Goal: Task Accomplishment & Management: Manage account settings

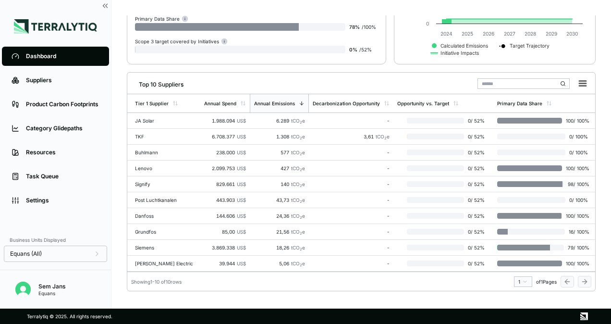
scroll to position [156, 0]
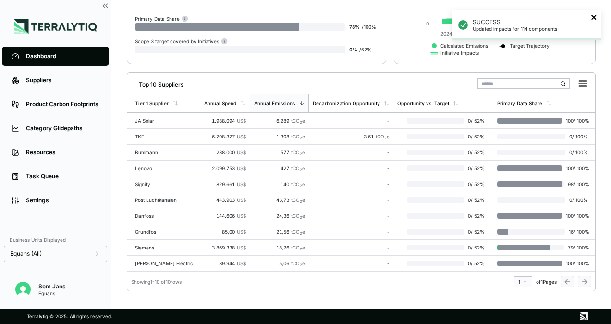
click at [593, 16] on icon "close" at bounding box center [593, 17] width 7 height 8
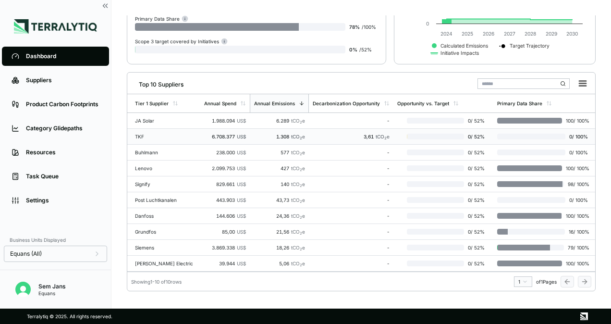
click at [214, 133] on div "6.708.377 US$" at bounding box center [225, 136] width 42 height 6
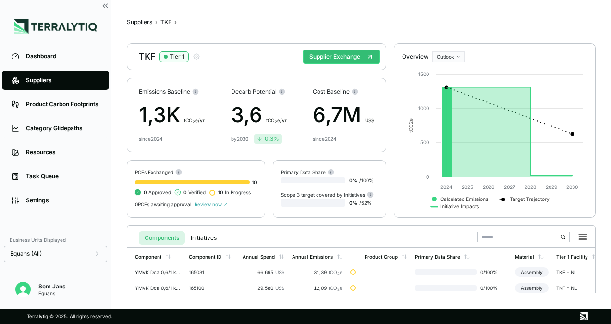
scroll to position [126, 0]
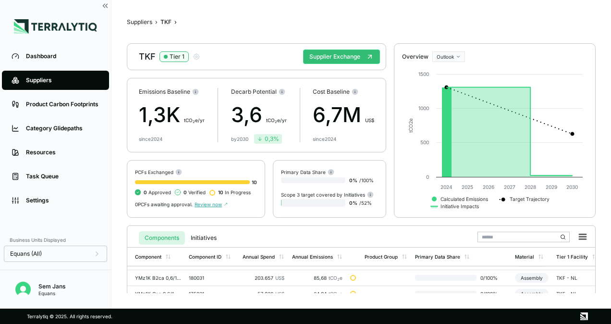
click at [322, 226] on div "Components Initiatives" at bounding box center [361, 236] width 460 height 20
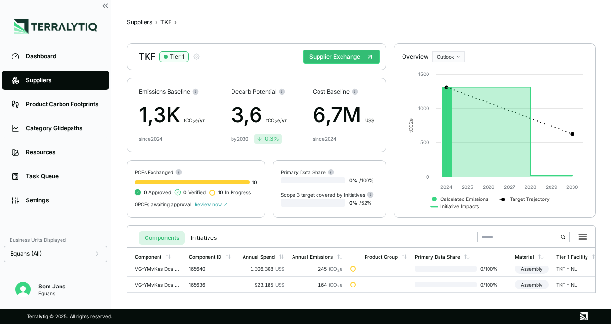
scroll to position [48, 0]
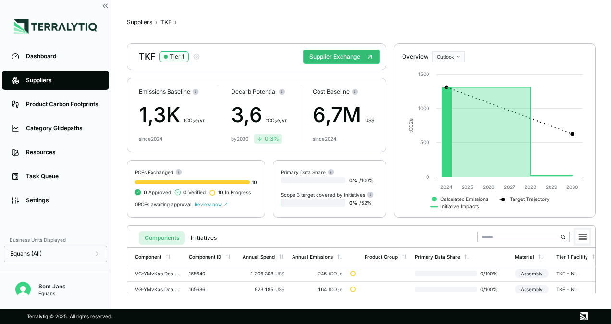
click at [585, 235] on rect at bounding box center [582, 236] width 13 height 13
drag, startPoint x: 585, startPoint y: 235, endPoint x: 581, endPoint y: 222, distance: 13.5
click at [584, 210] on div "Suppliers › TKF › TKF Tier 1 Supplier Exchange Emissions Baseline 1,3K t CO 2 e…" at bounding box center [361, 153] width 468 height 277
click at [582, 228] on button at bounding box center [582, 237] width 18 height 18
click at [228, 274] on td "165640" at bounding box center [212, 273] width 54 height 16
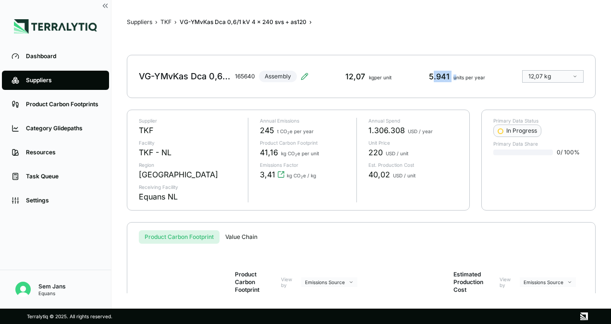
drag, startPoint x: 433, startPoint y: 77, endPoint x: 456, endPoint y: 80, distance: 23.8
click at [456, 80] on div "5.941 units per year" at bounding box center [457, 77] width 56 height 12
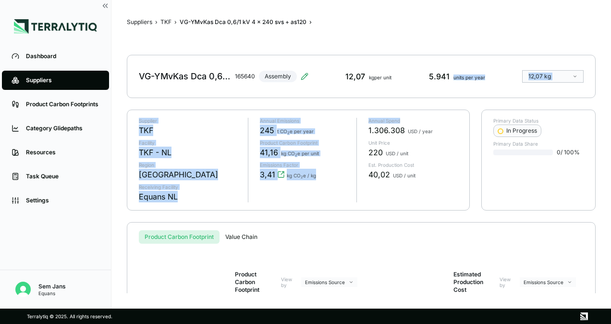
drag, startPoint x: 456, startPoint y: 80, endPoint x: 450, endPoint y: 97, distance: 17.9
click at [450, 97] on div "Suppliers › TKF › VG-YMvKas Dca 0,6/1 kV 4 x 240 svs + as120 › VG-YMvKas Dca 0,…" at bounding box center [361, 153] width 468 height 277
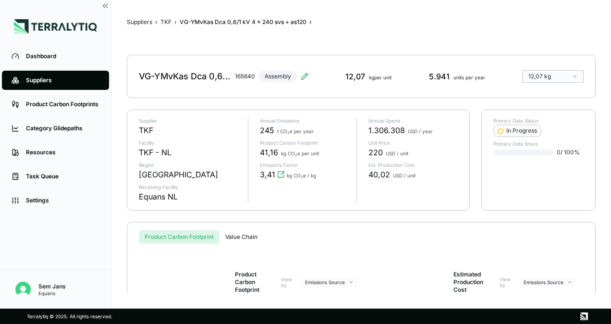
drag, startPoint x: 450, startPoint y: 97, endPoint x: 426, endPoint y: 143, distance: 51.5
click at [426, 143] on div "Unit Price 220 USD / unit" at bounding box center [412, 149] width 89 height 18
drag, startPoint x: 426, startPoint y: 143, endPoint x: 417, endPoint y: 197, distance: 55.1
click at [417, 197] on div "Annual Spend 1.306.308 USD / year Unit Price 220 USD / unit Est. Production Cos…" at bounding box center [406, 160] width 101 height 84
drag, startPoint x: 254, startPoint y: 129, endPoint x: 274, endPoint y: 129, distance: 19.2
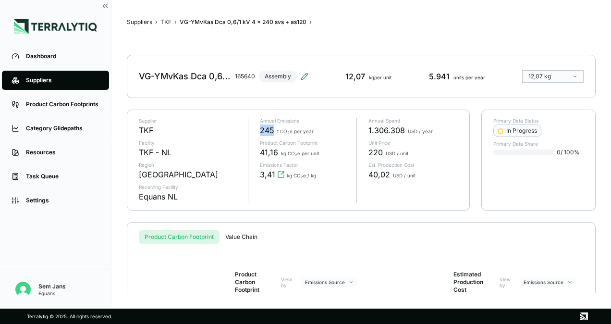
click at [274, 129] on div "Annual Emissions 245 t CO 2 e per year Product Carbon Footprint 41,16 kg CO 2 e…" at bounding box center [298, 160] width 101 height 84
drag, startPoint x: 274, startPoint y: 129, endPoint x: 311, endPoint y: 130, distance: 37.5
click at [311, 130] on span "t CO 2 e per year" at bounding box center [295, 131] width 36 height 6
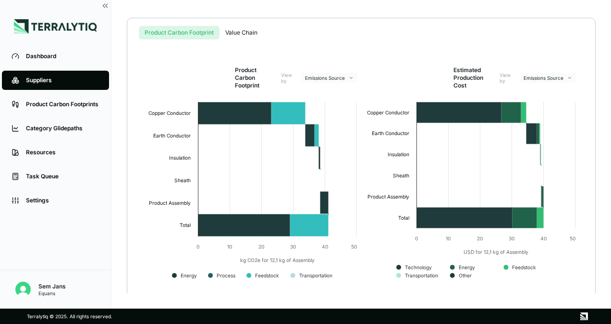
scroll to position [207, 0]
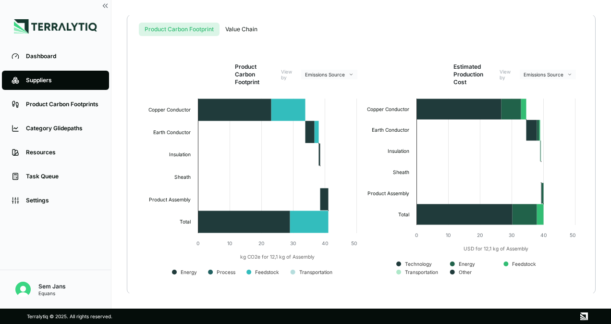
click at [38, 81] on div "Suppliers" at bounding box center [62, 80] width 73 height 8
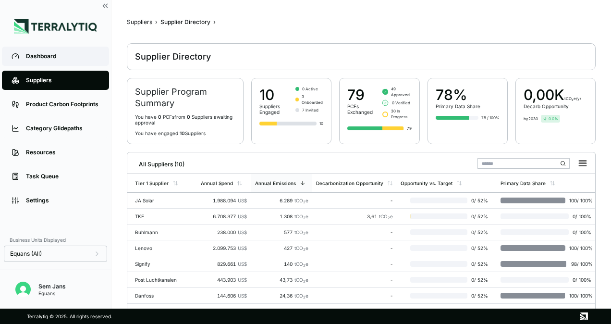
click at [66, 57] on div "Dashboard" at bounding box center [62, 56] width 73 height 8
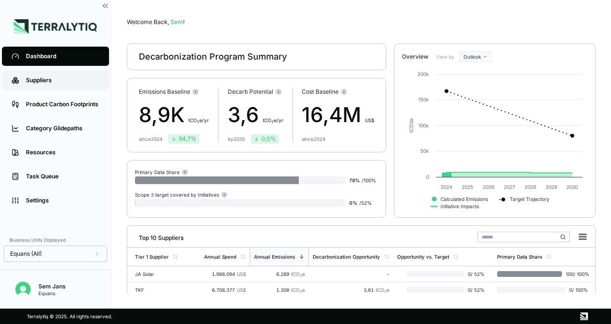
click at [50, 81] on div "Suppliers" at bounding box center [62, 80] width 73 height 8
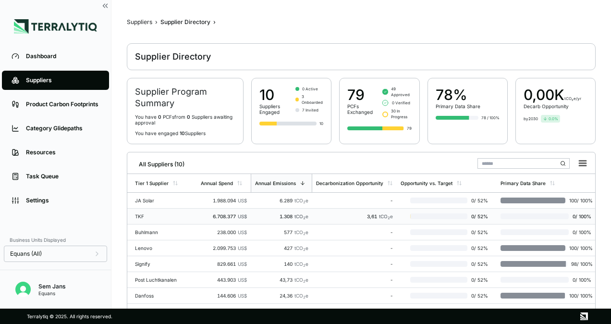
click at [146, 211] on td "TKF" at bounding box center [162, 216] width 70 height 16
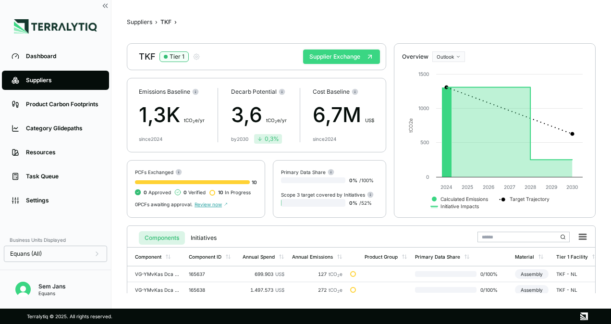
click at [321, 51] on button "Supplier Exchange" at bounding box center [341, 56] width 77 height 14
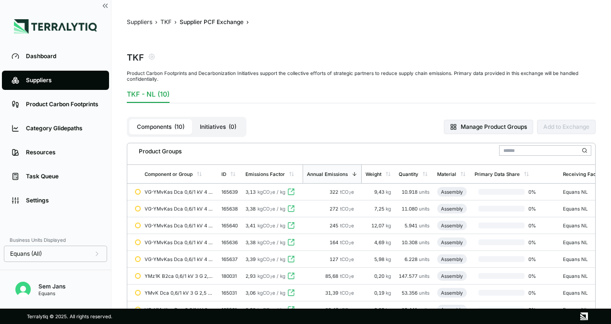
click at [222, 121] on button "Initiatives ( 0 )" at bounding box center [218, 126] width 52 height 15
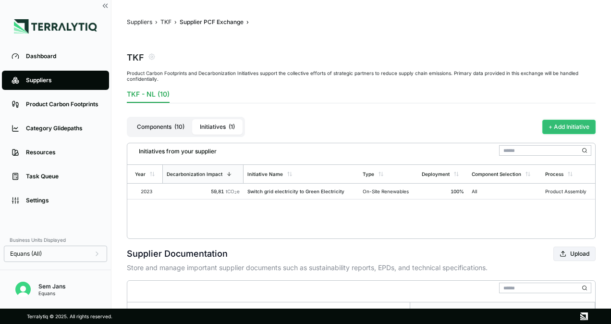
click at [554, 125] on button "+ Add Initiative" at bounding box center [568, 127] width 53 height 14
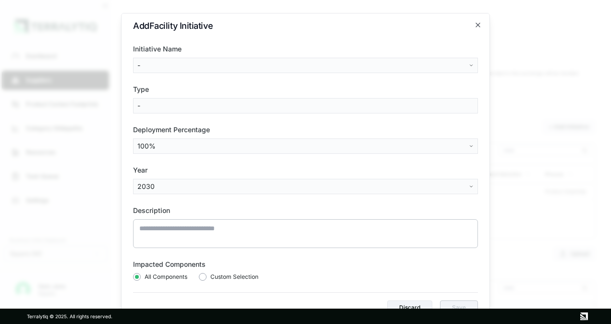
click at [166, 58] on body "Dashboard Suppliers Product Carbon Footprints Category Glidepaths Resources Tas…" at bounding box center [305, 162] width 611 height 324
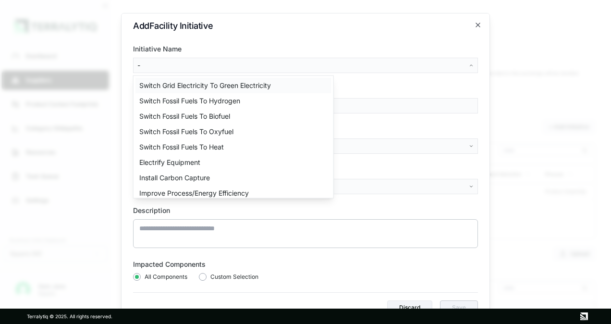
click at [160, 85] on div "Switch Grid Electricity To Green Electricity" at bounding box center [233, 85] width 196 height 15
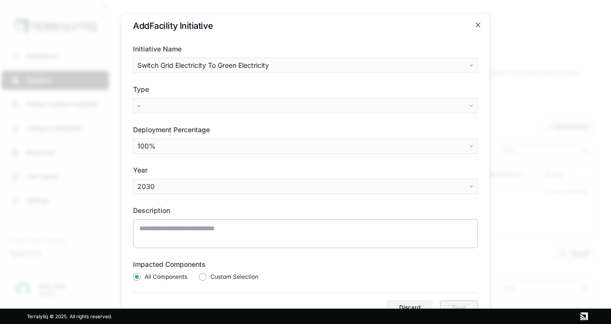
click at [165, 99] on body "Dashboard Suppliers Product Carbon Footprints Category Glidepaths Resources Tas…" at bounding box center [305, 162] width 611 height 324
click at [163, 139] on div "On-Site Renewables" at bounding box center [171, 140] width 72 height 15
click at [150, 181] on body "Dashboard Suppliers Product Carbon Footprints Category Glidepaths Resources Tas…" at bounding box center [305, 162] width 611 height 324
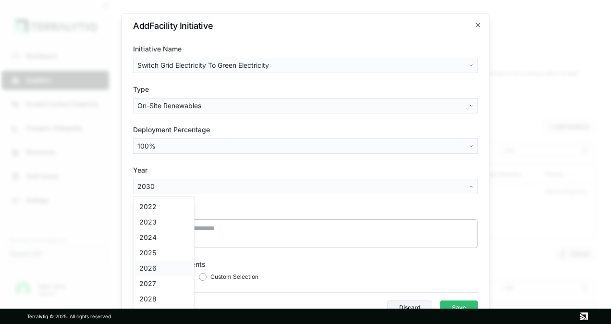
click at [147, 266] on div "2026" at bounding box center [163, 267] width 57 height 15
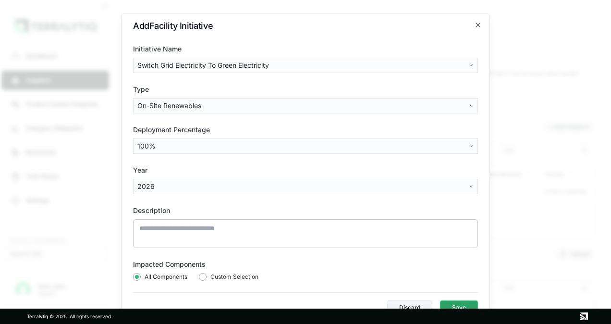
click at [444, 300] on button "Save" at bounding box center [459, 307] width 38 height 14
click at [462, 300] on button "Save" at bounding box center [459, 307] width 38 height 14
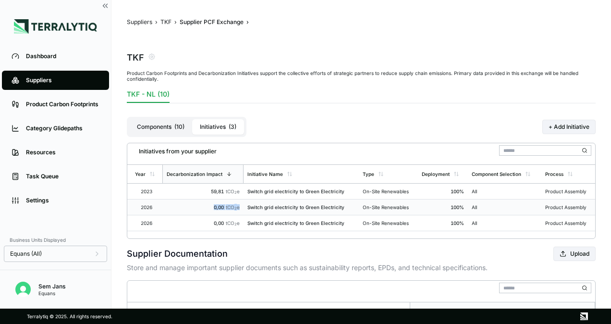
drag, startPoint x: 259, startPoint y: 208, endPoint x: 245, endPoint y: 199, distance: 16.6
click at [245, 199] on tr "2026 0,00 tCO 2 e Switch grid electricity to Green Electricity On-Site Renewabl…" at bounding box center [361, 207] width 468 height 16
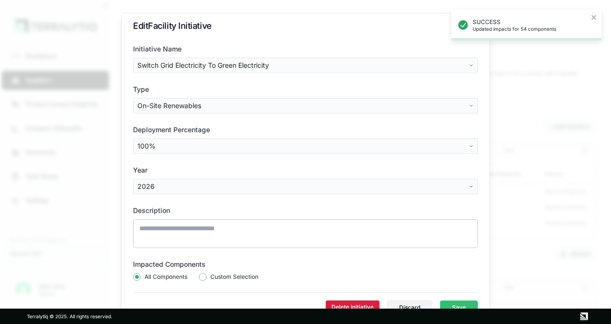
click at [366, 303] on button "Delete Initiative" at bounding box center [352, 306] width 54 height 13
